Goal: Information Seeking & Learning: Find specific fact

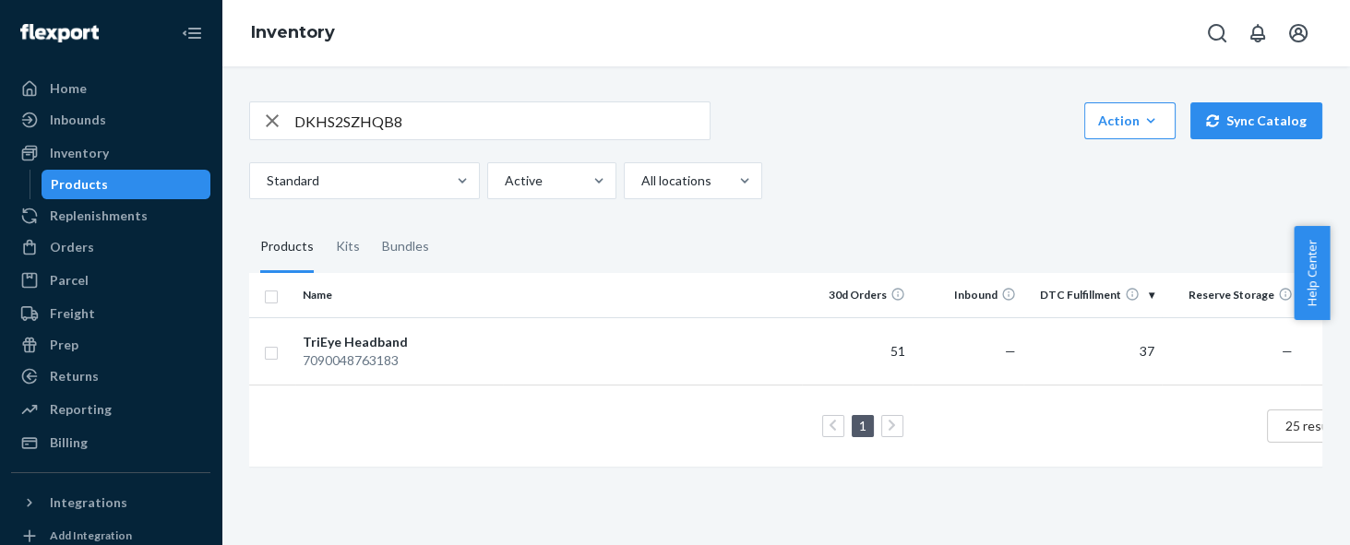
click at [273, 124] on icon "button" at bounding box center [272, 120] width 22 height 37
click at [106, 151] on div "Inventory" at bounding box center [111, 153] width 196 height 26
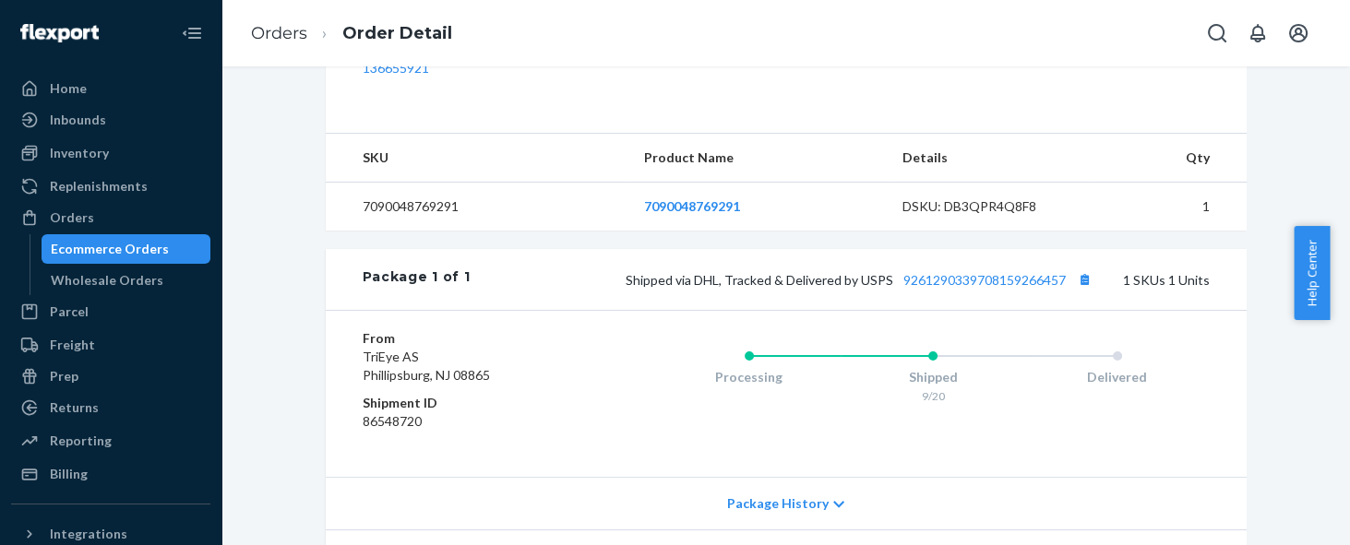
scroll to position [838, 0]
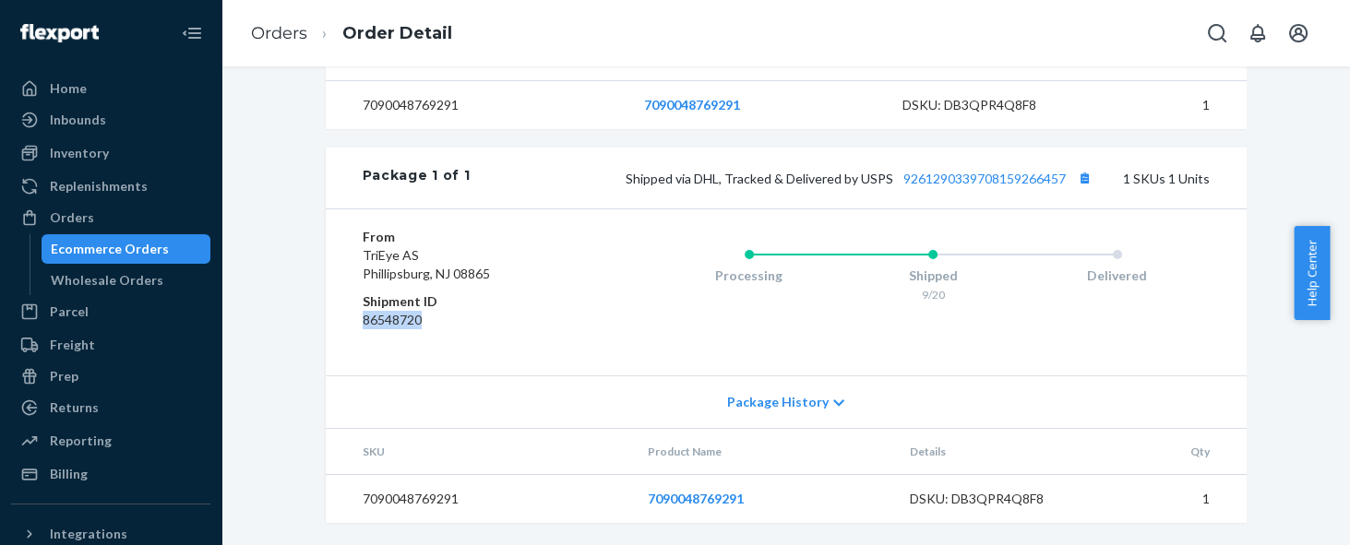
drag, startPoint x: 417, startPoint y: 328, endPoint x: 354, endPoint y: 324, distance: 62.9
click at [363, 324] on dd "86548720" at bounding box center [473, 320] width 220 height 18
copy dd "86548720"
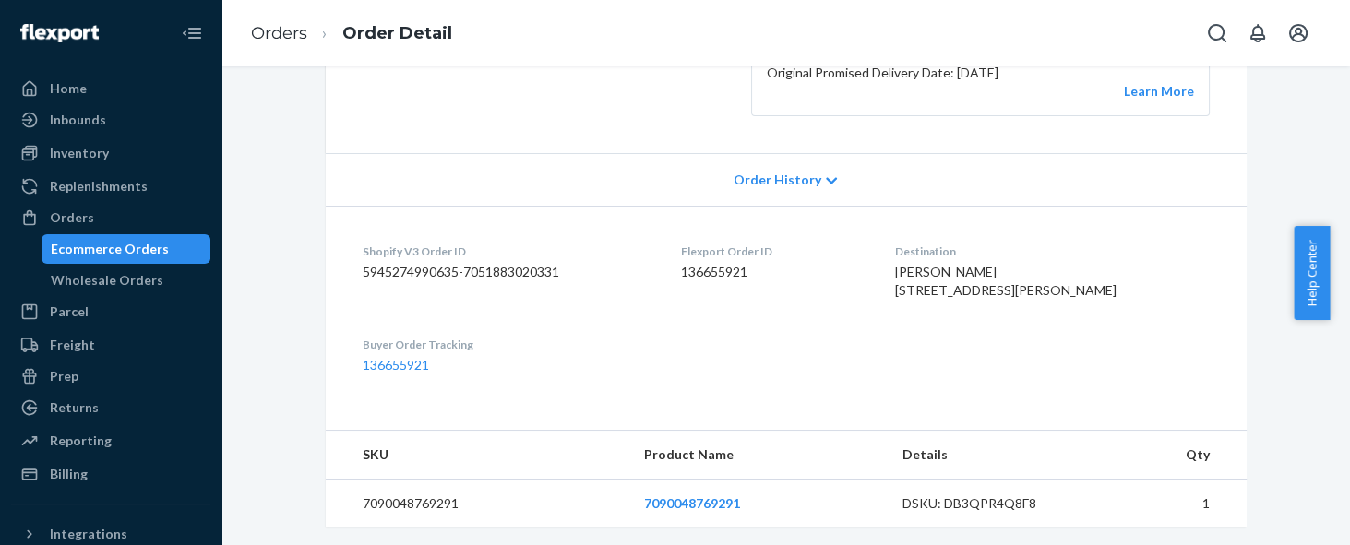
scroll to position [415, 0]
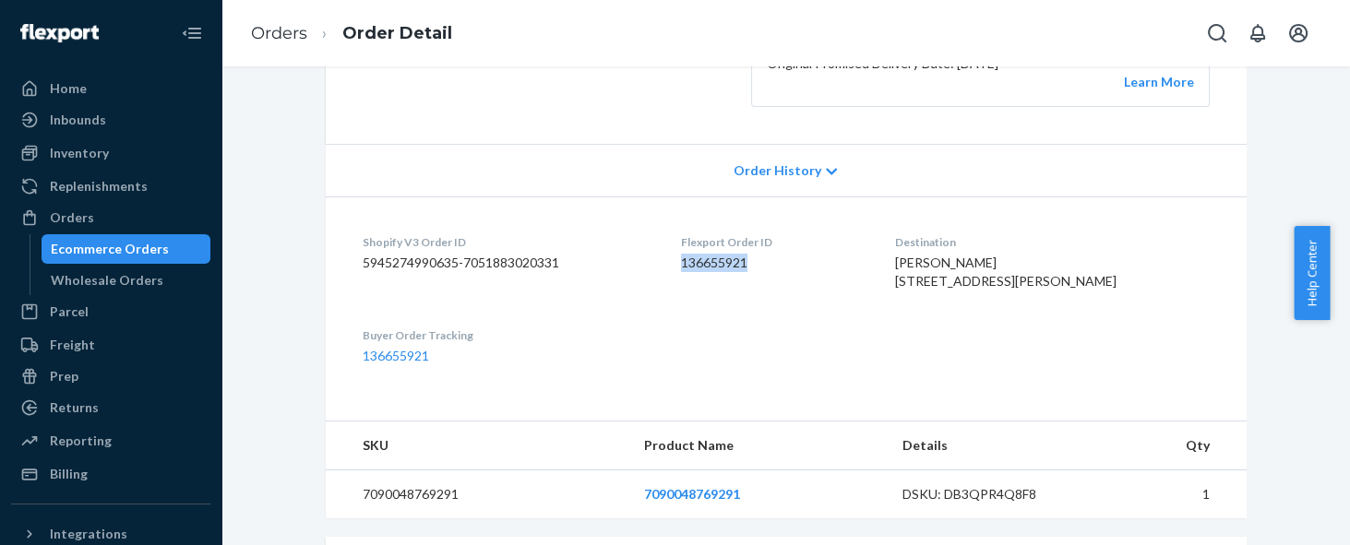
drag, startPoint x: 772, startPoint y: 269, endPoint x: 700, endPoint y: 264, distance: 72.2
click at [700, 264] on dl "Shopify V3 Order ID 5945274990635-7051883020331 Flexport Order ID 136655921 Des…" at bounding box center [786, 299] width 921 height 206
copy dd "136655921"
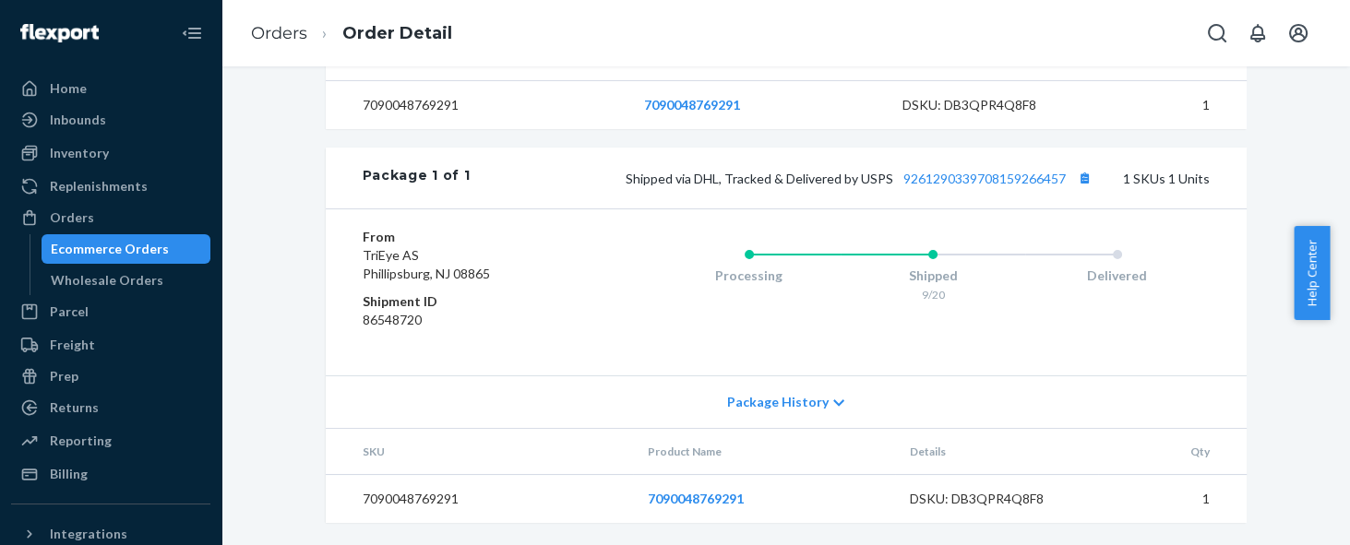
scroll to position [830, 0]
drag, startPoint x: 450, startPoint y: 509, endPoint x: 355, endPoint y: 510, distance: 95.0
click at [355, 510] on td "7090048769291" at bounding box center [480, 499] width 308 height 49
copy td "7090048769291"
